Goal: Information Seeking & Learning: Understand process/instructions

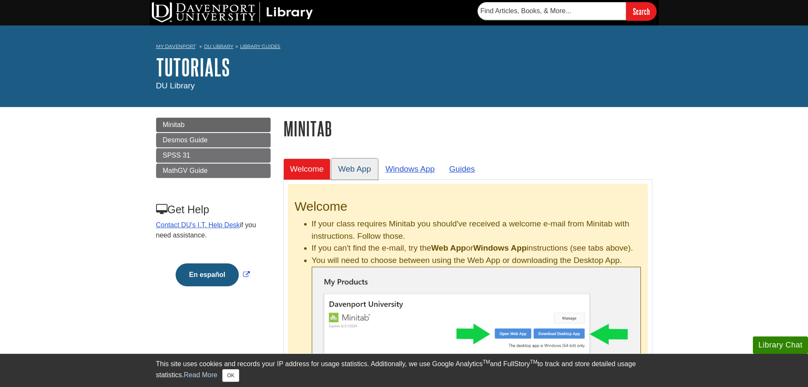
click at [347, 173] on link "Web App" at bounding box center [354, 168] width 47 height 21
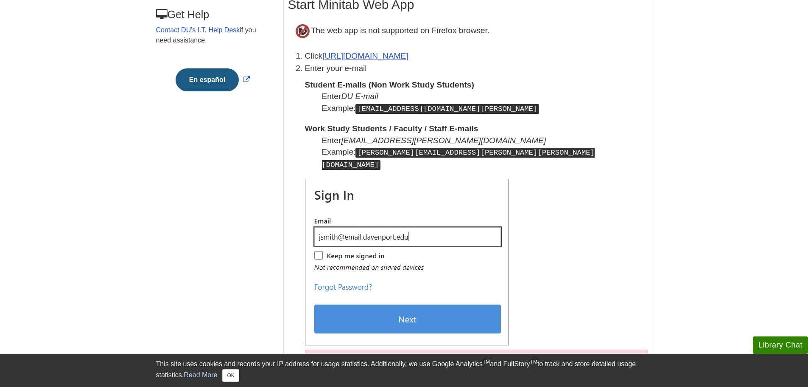
scroll to position [212, 0]
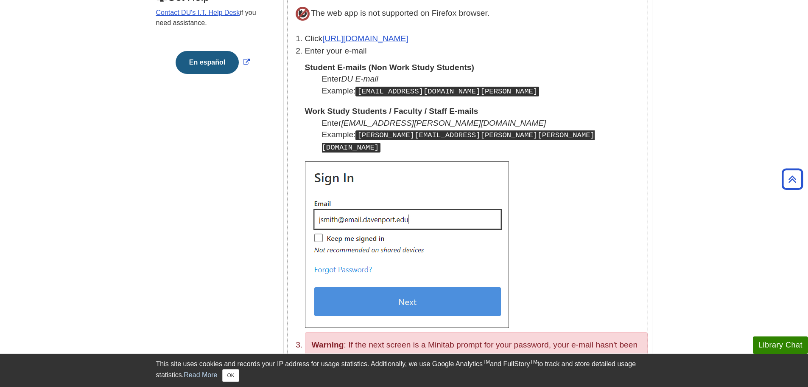
click at [414, 200] on img at bounding box center [407, 244] width 204 height 166
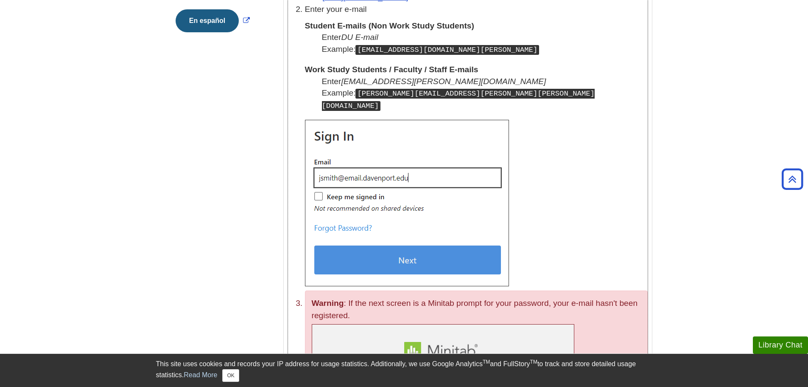
scroll to position [127, 0]
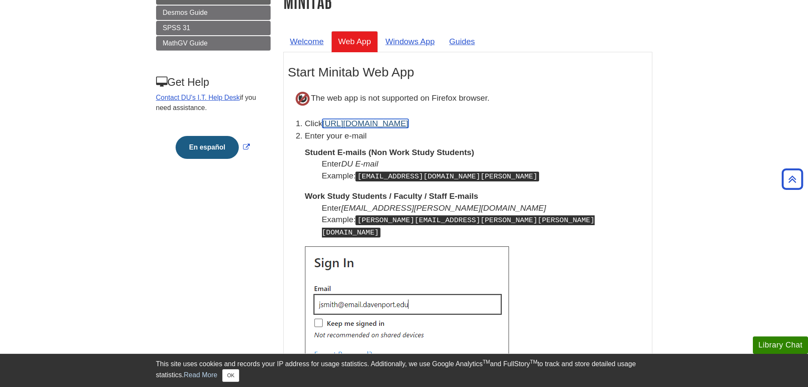
click at [361, 121] on link "[URL][DOMAIN_NAME]" at bounding box center [365, 123] width 86 height 9
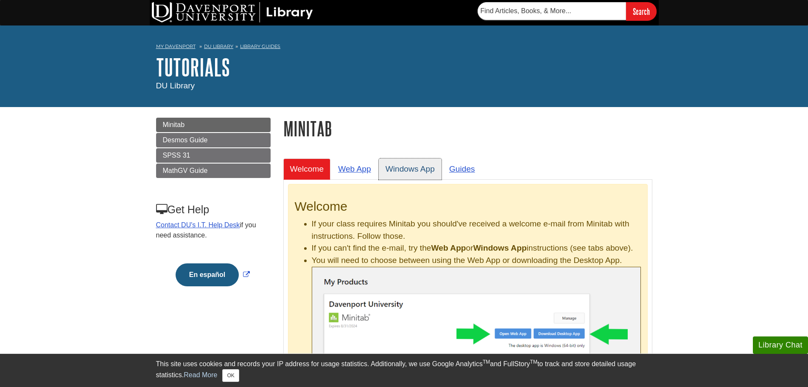
click at [418, 170] on link "Windows App" at bounding box center [410, 168] width 63 height 21
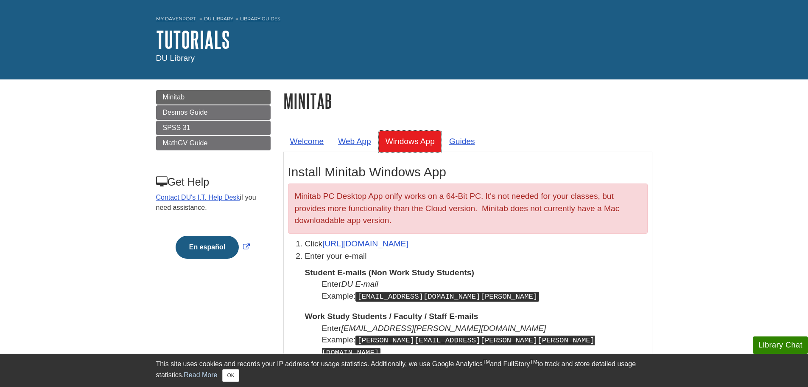
scroll to position [42, 0]
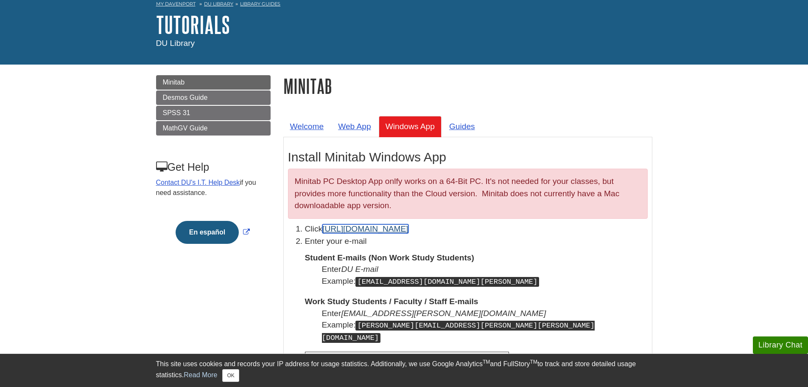
click at [380, 230] on link "[URL][DOMAIN_NAME]" at bounding box center [365, 228] width 86 height 9
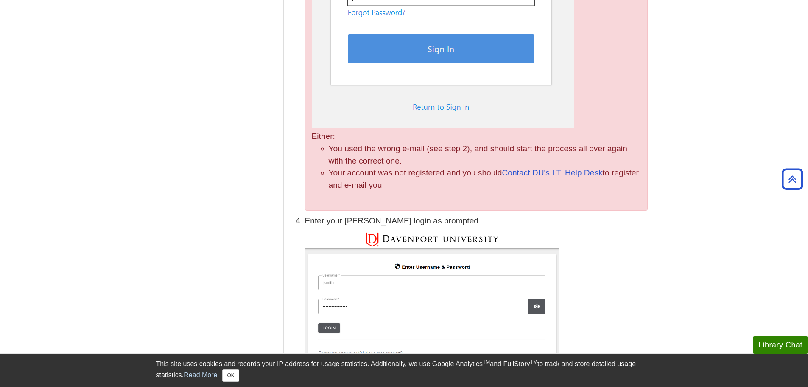
scroll to position [764, 0]
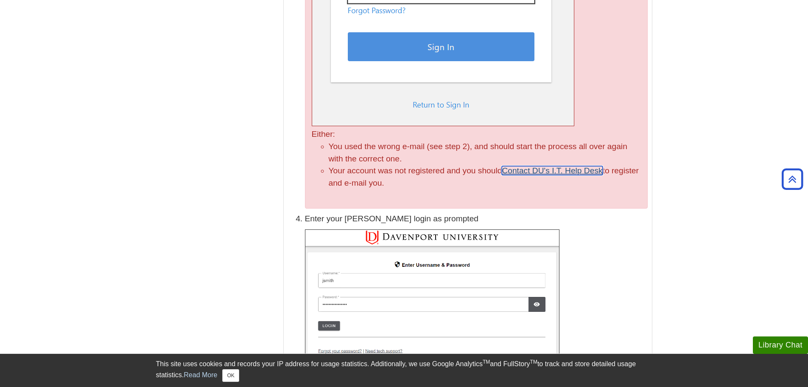
click at [548, 166] on link "Contact DU's I.T. Help Desk" at bounding box center [552, 170] width 101 height 9
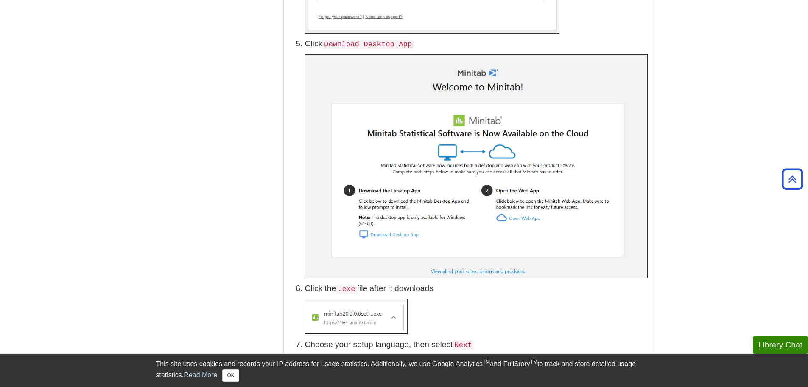
scroll to position [1146, 0]
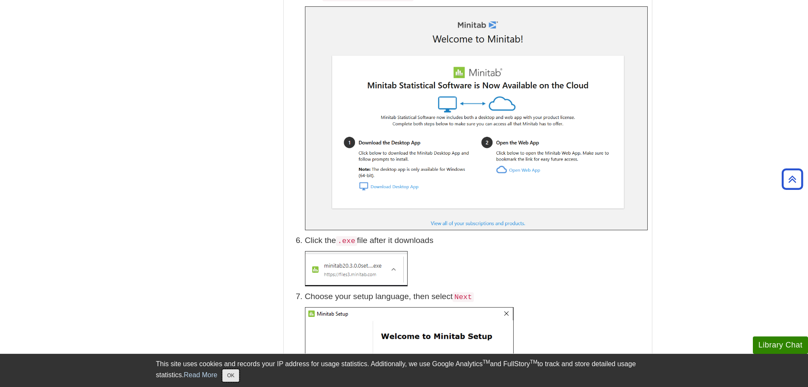
click at [233, 374] on button "OK" at bounding box center [230, 375] width 17 height 13
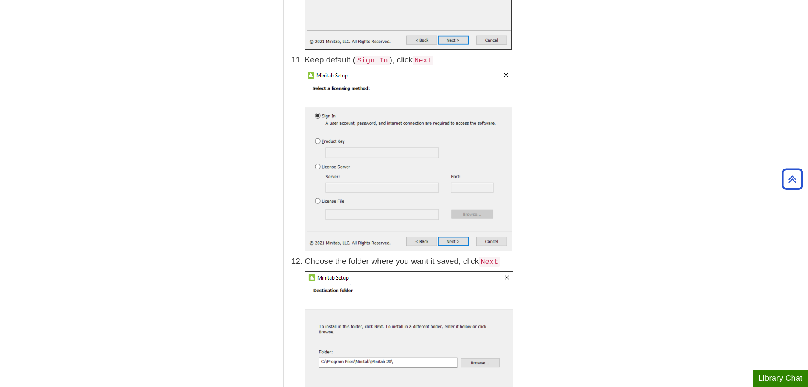
scroll to position [2121, 0]
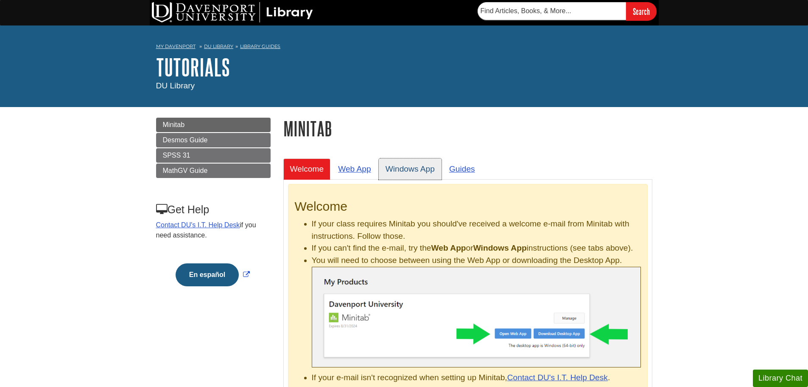
click at [428, 174] on link "Windows App" at bounding box center [410, 168] width 63 height 21
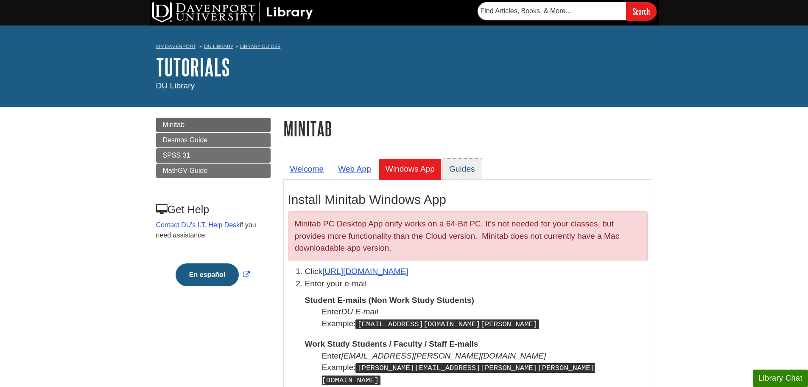
click at [467, 171] on link "Guides" at bounding box center [462, 168] width 39 height 21
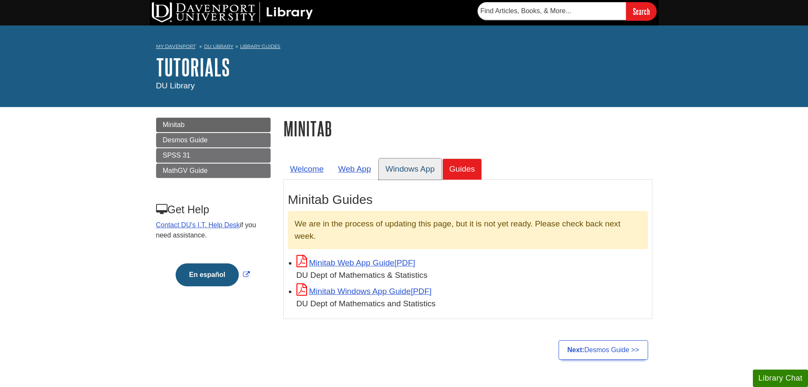
click at [411, 167] on link "Windows App" at bounding box center [410, 168] width 63 height 21
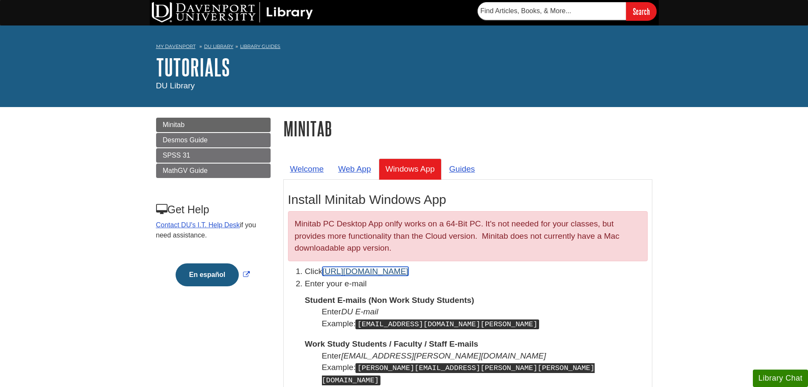
click at [389, 272] on link "[URL][DOMAIN_NAME]" at bounding box center [365, 270] width 86 height 9
